Goal: Find specific page/section: Find specific page/section

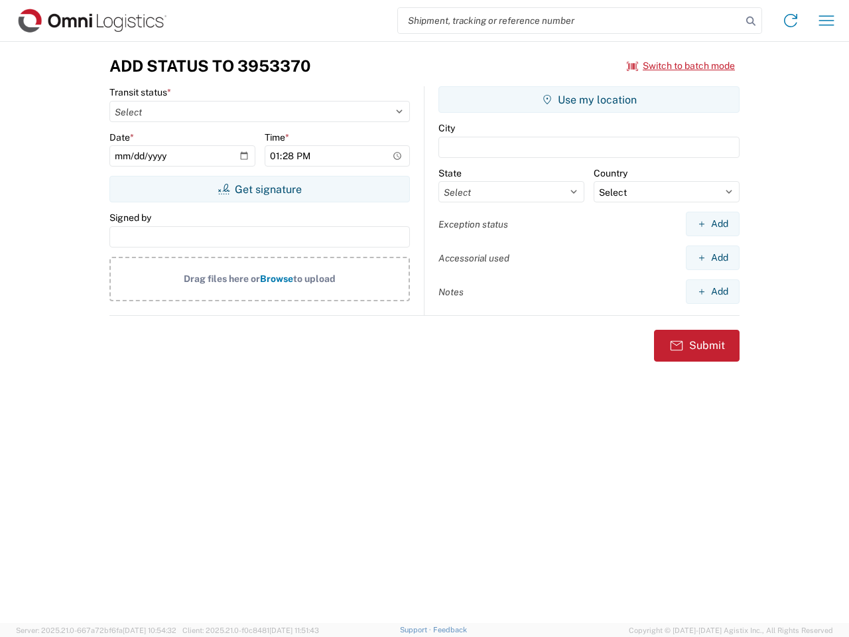
click at [570, 21] on input "search" at bounding box center [569, 20] width 343 height 25
click at [751, 21] on icon at bounding box center [750, 21] width 19 height 19
click at [790, 21] on icon at bounding box center [790, 20] width 21 height 21
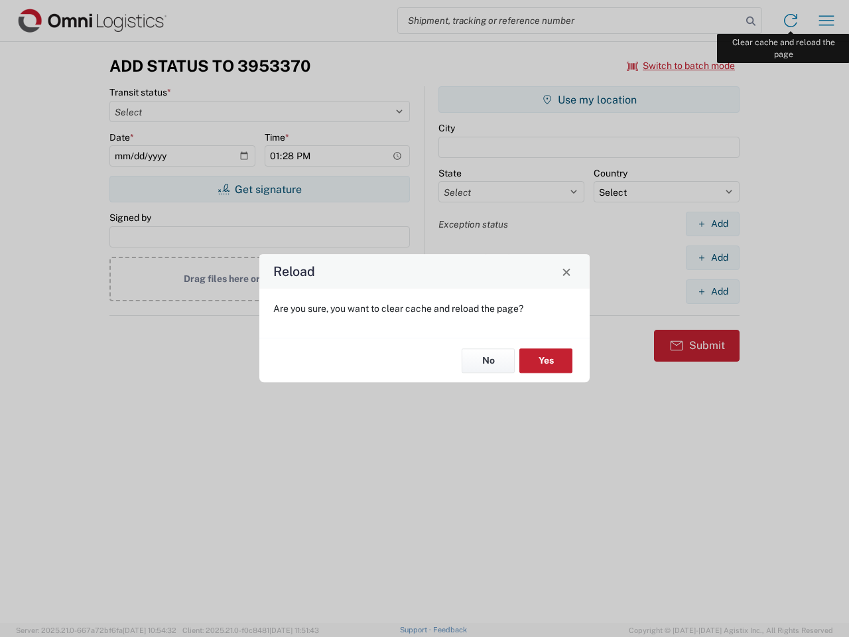
click at [826, 21] on div "Reload Are you sure, you want to clear cache and reload the page? No Yes" at bounding box center [424, 318] width 849 height 637
click at [681, 66] on div "Reload Are you sure, you want to clear cache and reload the page? No Yes" at bounding box center [424, 318] width 849 height 637
click at [259, 189] on div "Reload Are you sure, you want to clear cache and reload the page? No Yes" at bounding box center [424, 318] width 849 height 637
click at [589, 99] on div "Reload Are you sure, you want to clear cache and reload the page? No Yes" at bounding box center [424, 318] width 849 height 637
click at [712, 223] on div "Reload Are you sure, you want to clear cache and reload the page? No Yes" at bounding box center [424, 318] width 849 height 637
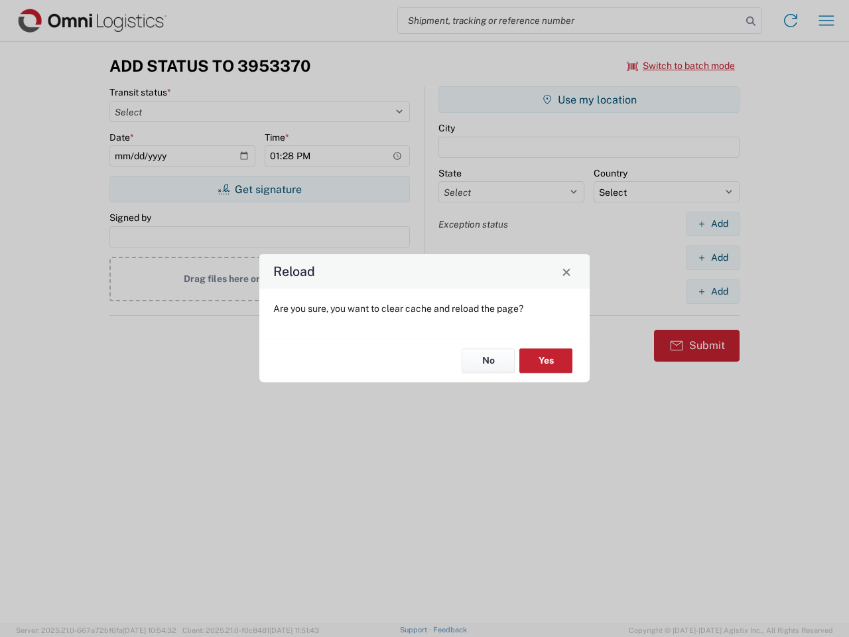
click at [712, 257] on div "Reload Are you sure, you want to clear cache and reload the page? No Yes" at bounding box center [424, 318] width 849 height 637
click at [712, 291] on div "Reload Are you sure, you want to clear cache and reload the page? No Yes" at bounding box center [424, 318] width 849 height 637
